Goal: Task Accomplishment & Management: Use online tool/utility

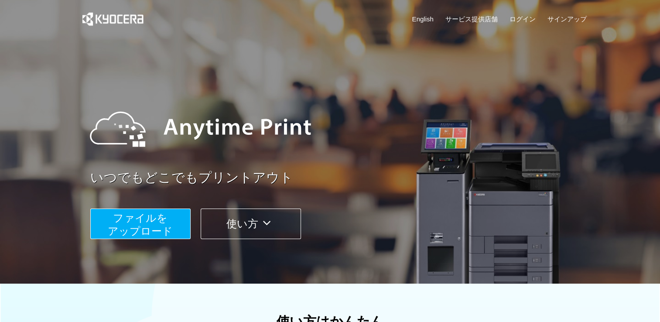
click at [150, 228] on span "ファイルを ​​アップロード" at bounding box center [140, 224] width 65 height 25
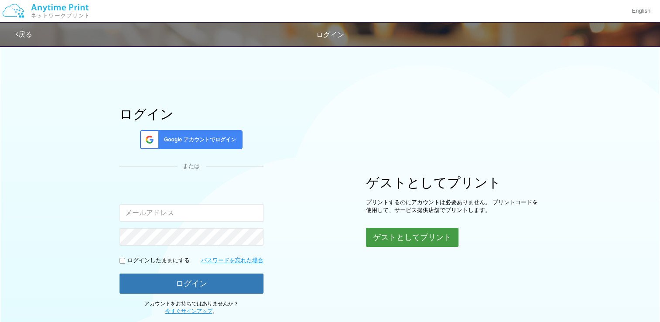
click at [393, 238] on button "ゲストとしてプリント" at bounding box center [412, 237] width 93 height 19
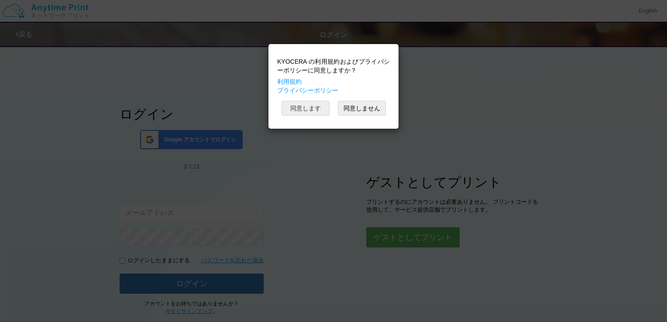
click at [309, 108] on button "同意します" at bounding box center [306, 108] width 48 height 15
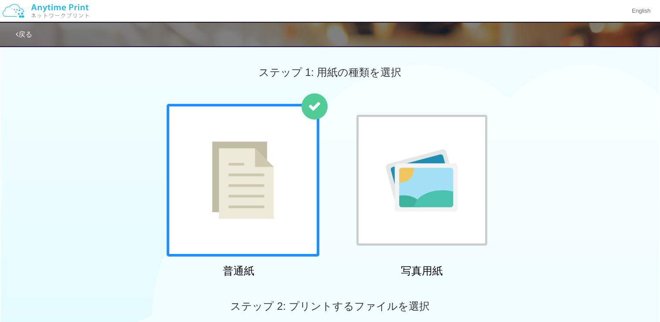
click at [279, 155] on div at bounding box center [243, 180] width 153 height 153
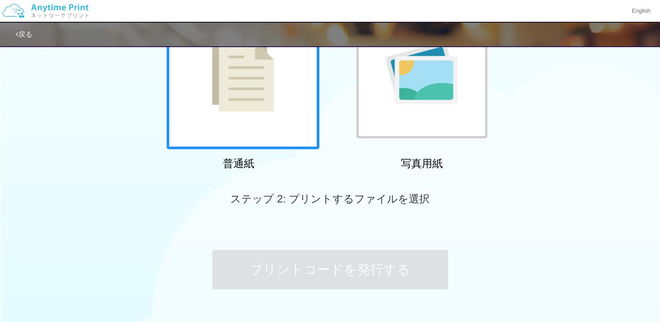
scroll to position [163, 0]
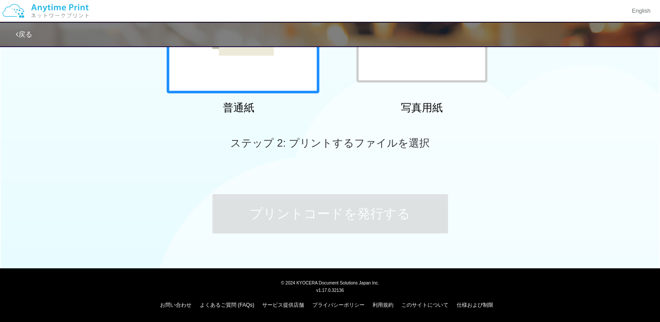
click at [335, 143] on span "ステップ 2: プリントするファイルを選択" at bounding box center [329, 143] width 199 height 12
click at [323, 177] on div "プリントコードを発行する" at bounding box center [330, 214] width 262 height 92
click at [271, 75] on div at bounding box center [243, 17] width 153 height 153
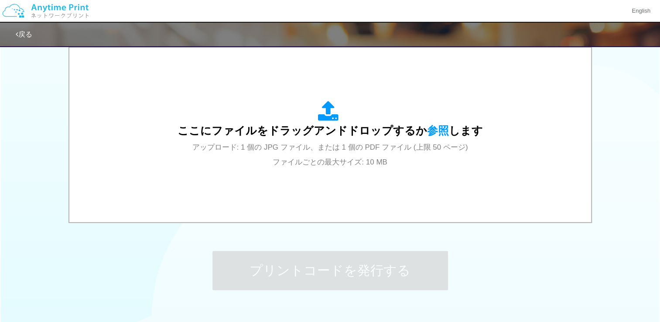
scroll to position [283, 0]
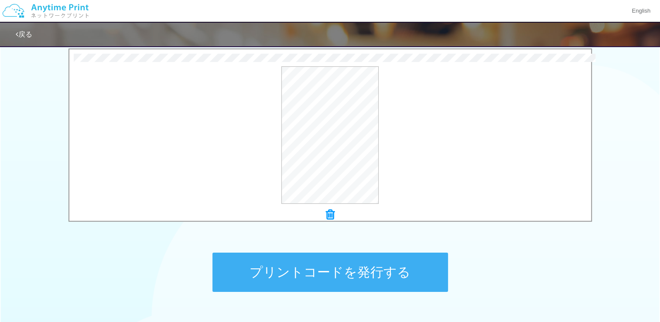
click at [345, 269] on button "プリントコードを発行する" at bounding box center [331, 272] width 236 height 39
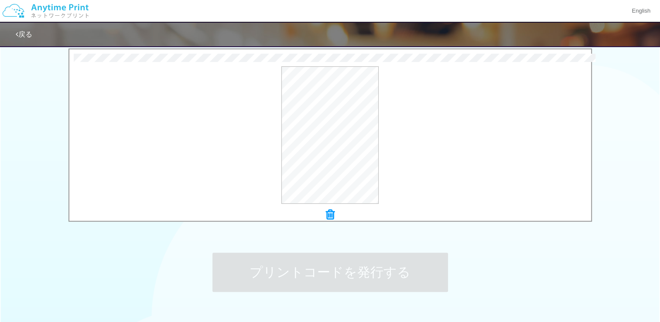
scroll to position [0, 0]
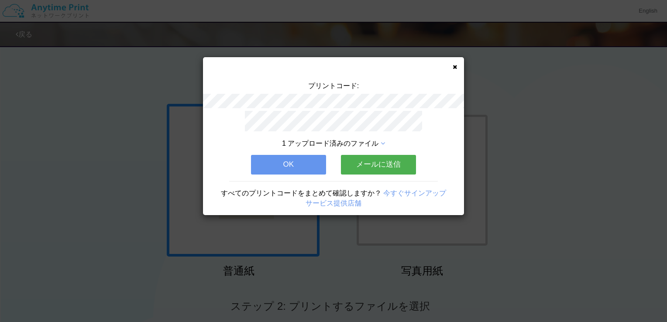
click at [289, 162] on button "OK" at bounding box center [288, 164] width 75 height 19
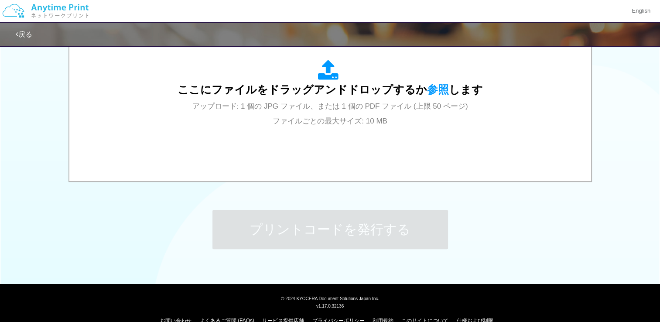
scroll to position [40, 0]
